Goal: Information Seeking & Learning: Learn about a topic

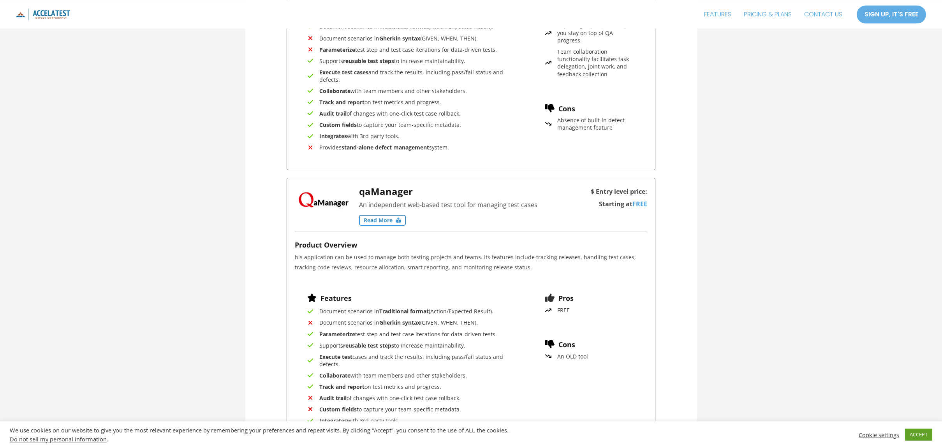
scroll to position [2311, 0]
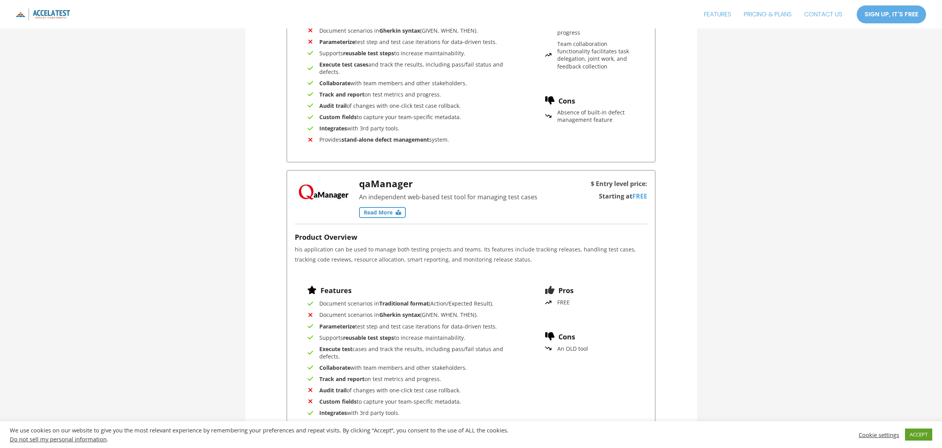
drag, startPoint x: 823, startPoint y: 148, endPoint x: 818, endPoint y: 146, distance: 4.9
click at [374, 212] on link "Read More" at bounding box center [382, 212] width 47 height 11
click at [389, 211] on link "Read More" at bounding box center [382, 212] width 47 height 11
drag, startPoint x: 389, startPoint y: 211, endPoint x: 595, endPoint y: 194, distance: 206.8
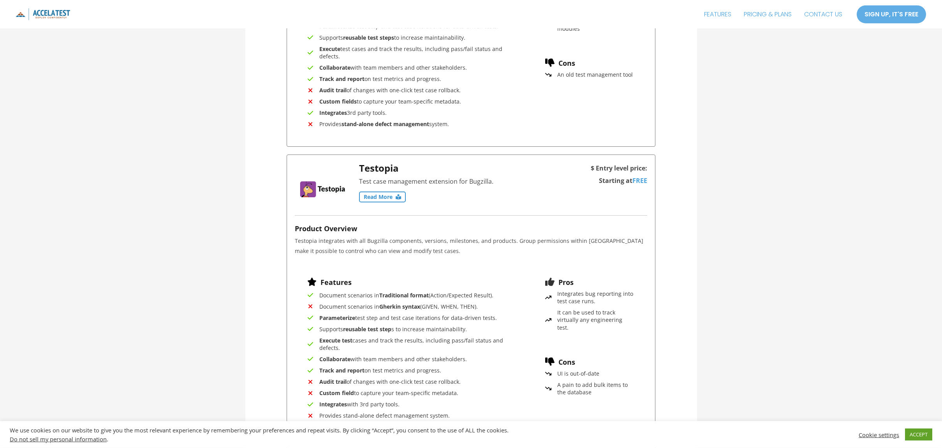
scroll to position [1182, 0]
click at [383, 193] on link "Read More" at bounding box center [382, 195] width 47 height 11
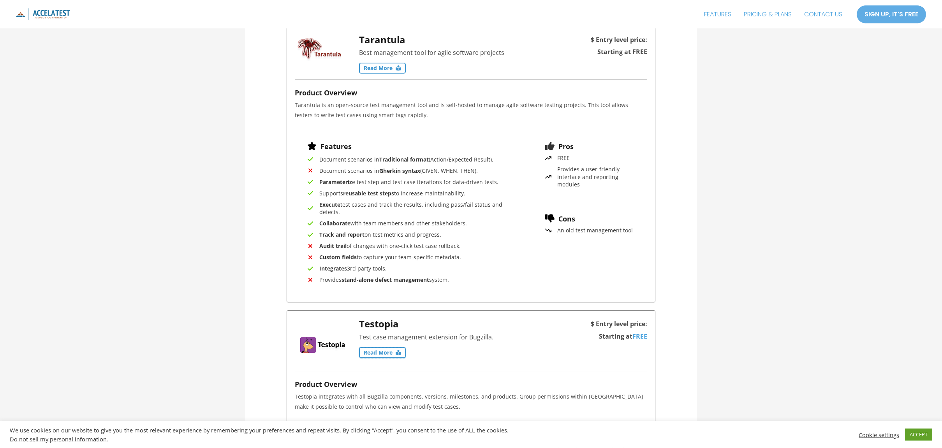
scroll to position [1021, 0]
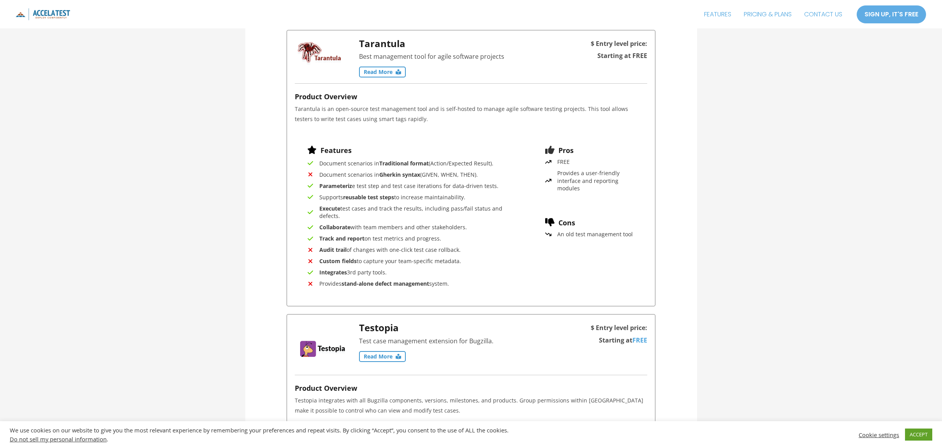
click at [397, 73] on icon at bounding box center [398, 71] width 5 height 5
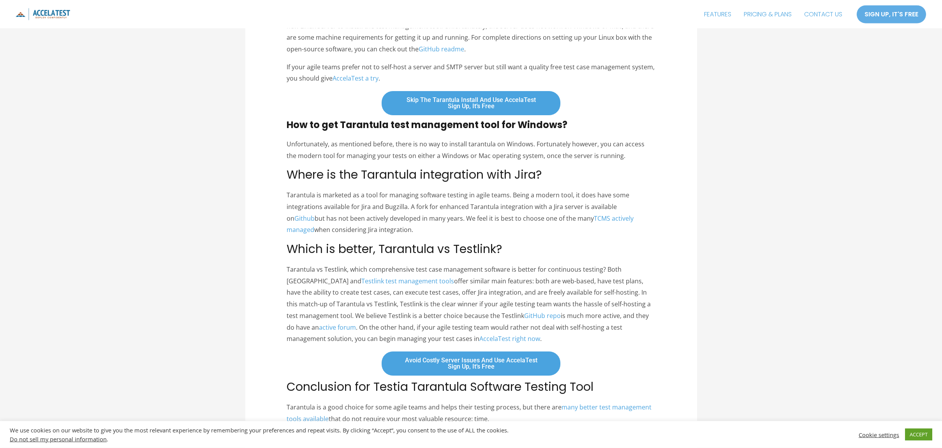
scroll to position [699, 0]
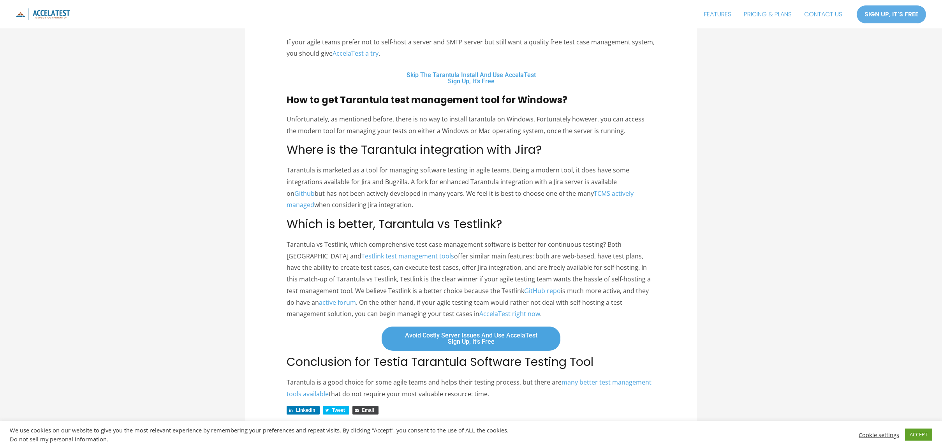
click at [463, 78] on link "Skip the Tarantula install and use AccelaTest Sign Up, It’s Free" at bounding box center [471, 78] width 180 height 25
